Goal: Task Accomplishment & Management: Manage account settings

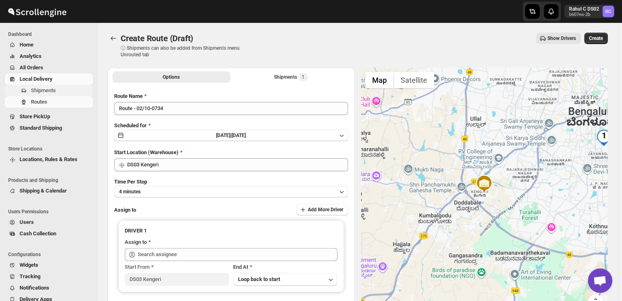
click at [68, 89] on span "Shipments" at bounding box center [61, 90] width 60 height 8
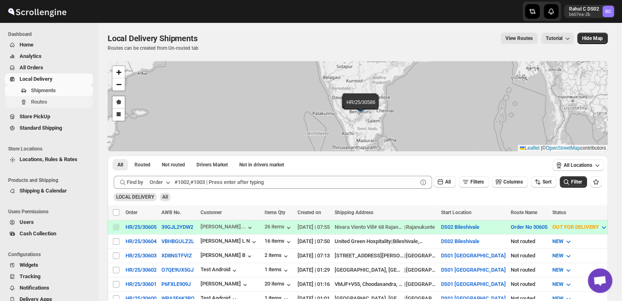
click at [43, 100] on span "Routes" at bounding box center [39, 102] width 16 height 6
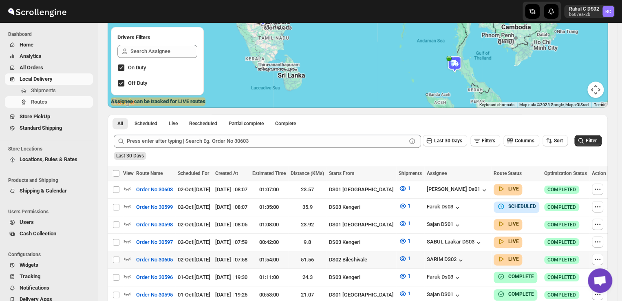
scroll to position [132, 0]
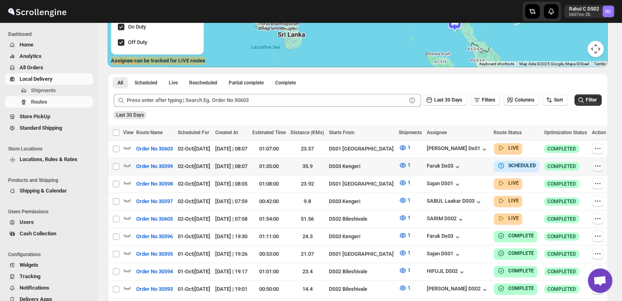
click at [597, 166] on icon "button" at bounding box center [597, 166] width 8 height 8
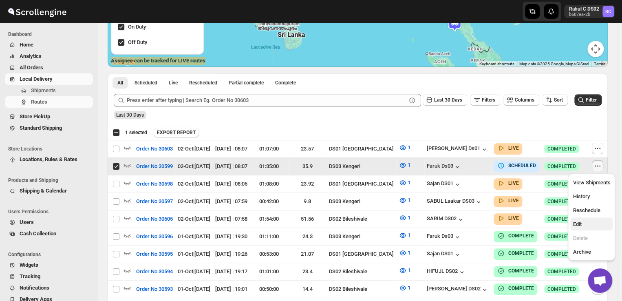
click at [583, 221] on span "Edit" at bounding box center [590, 224] width 37 height 8
checkbox input "false"
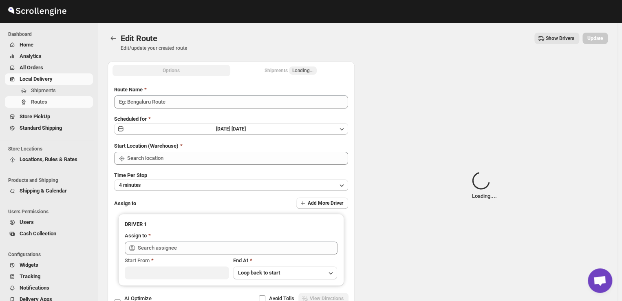
type input "Order No 30599"
type input "DS03 Kengeri"
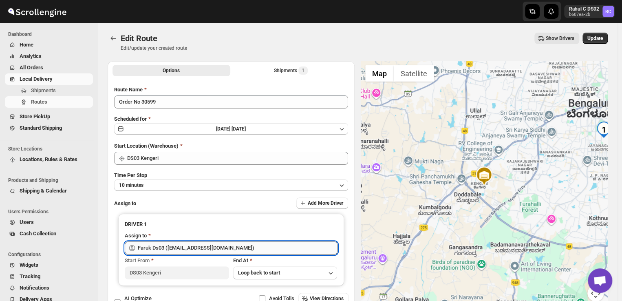
click at [230, 247] on input "Faruk Ds03 ([EMAIL_ADDRESS][DOMAIN_NAME])" at bounding box center [238, 247] width 200 height 13
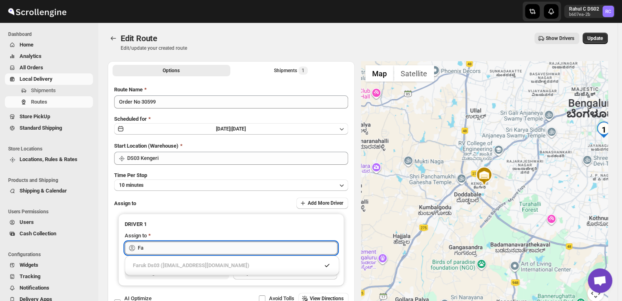
type input "F"
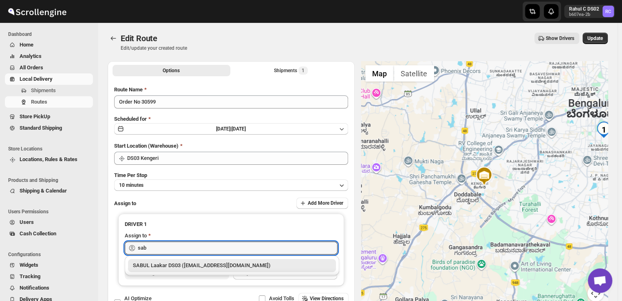
click at [270, 266] on div "SABUL Laakar DS03 ([EMAIL_ADDRESS][DOMAIN_NAME])" at bounding box center [232, 265] width 198 height 8
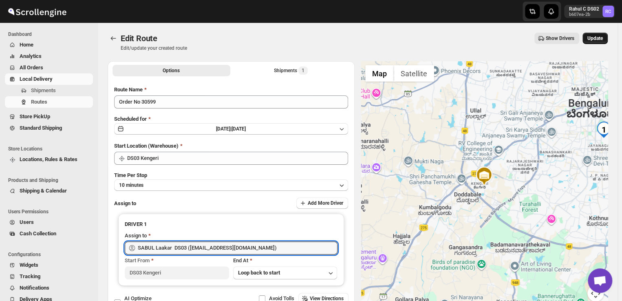
type input "SABUL Laakar DS03 ([EMAIL_ADDRESS][DOMAIN_NAME])"
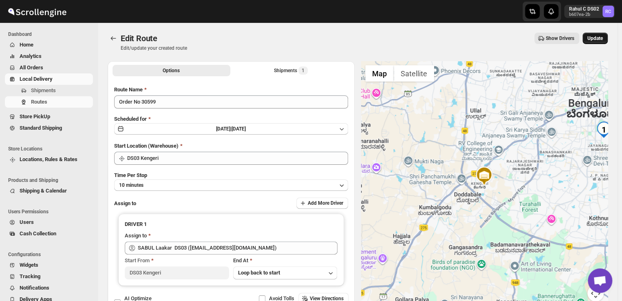
click at [602, 38] on span "Update" at bounding box center [594, 38] width 15 height 7
